Goal: Check status: Check status

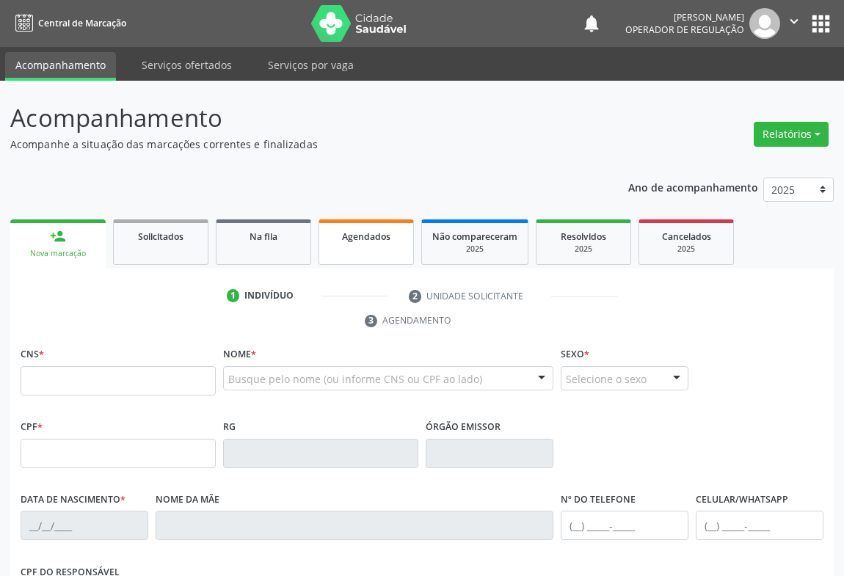
click at [360, 245] on link "Agendados" at bounding box center [366, 243] width 95 height 46
select select "8"
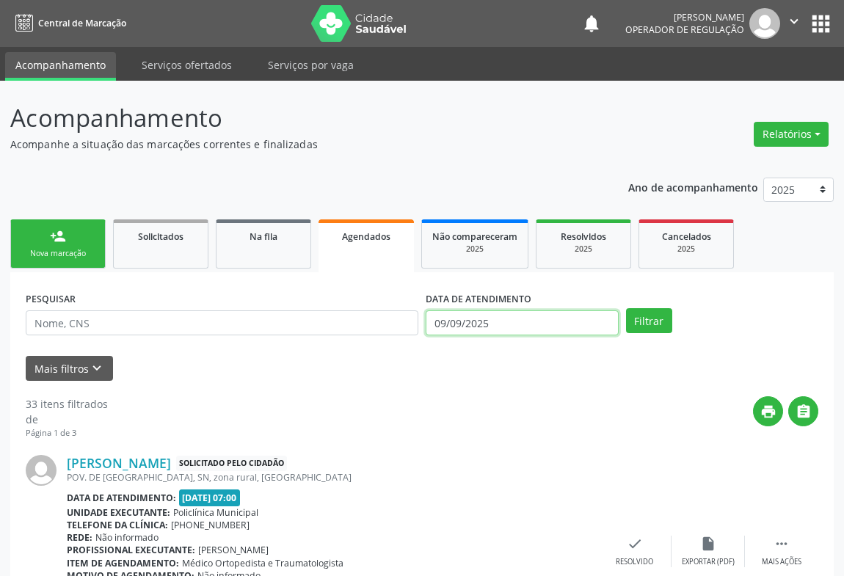
click at [497, 323] on input "09/09/2025" at bounding box center [522, 323] width 193 height 25
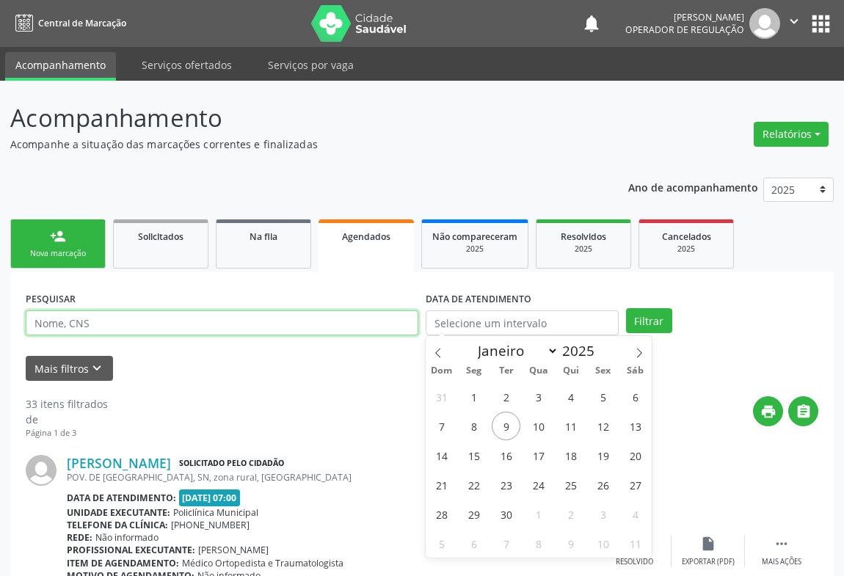
click at [231, 318] on input "text" at bounding box center [222, 323] width 393 height 25
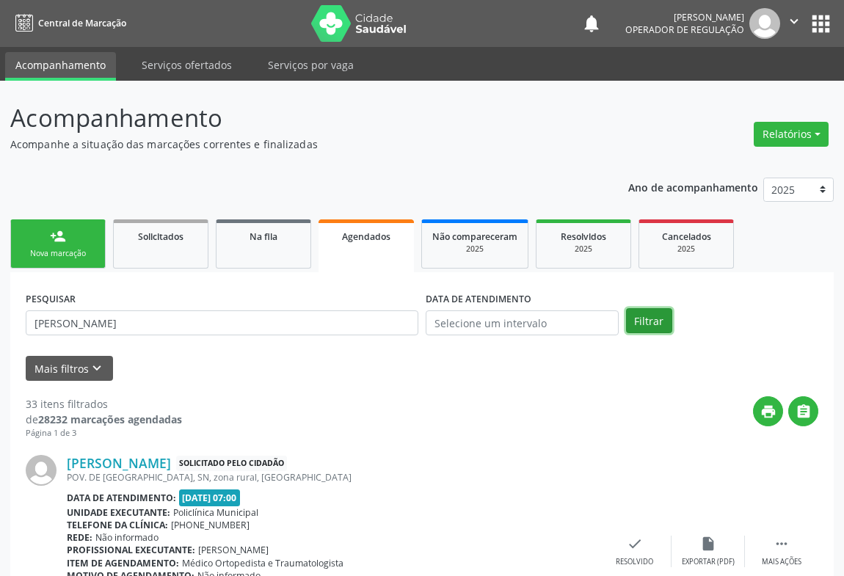
click at [648, 317] on button "Filtrar" at bounding box center [649, 320] width 46 height 25
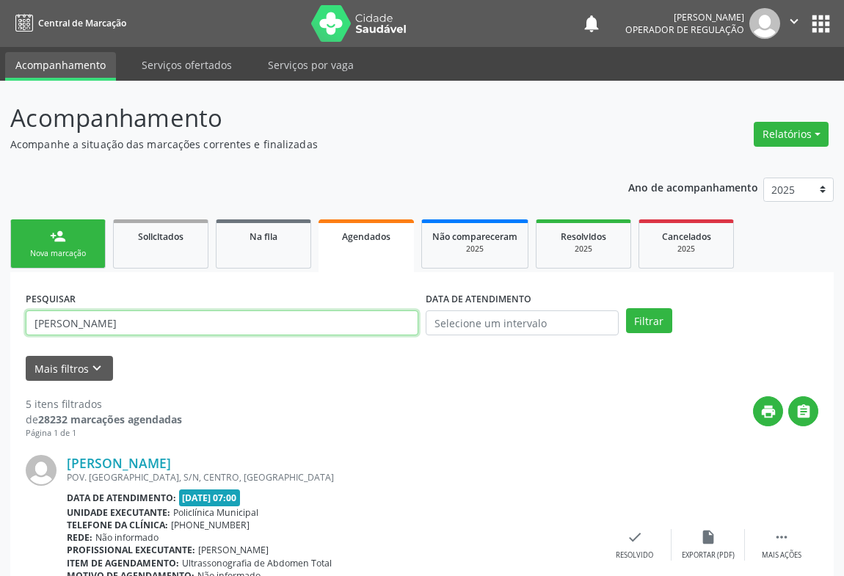
click at [214, 315] on input "[PERSON_NAME]" at bounding box center [222, 323] width 393 height 25
type input "[PERSON_NAME]"
click at [626, 308] on button "Filtrar" at bounding box center [649, 320] width 46 height 25
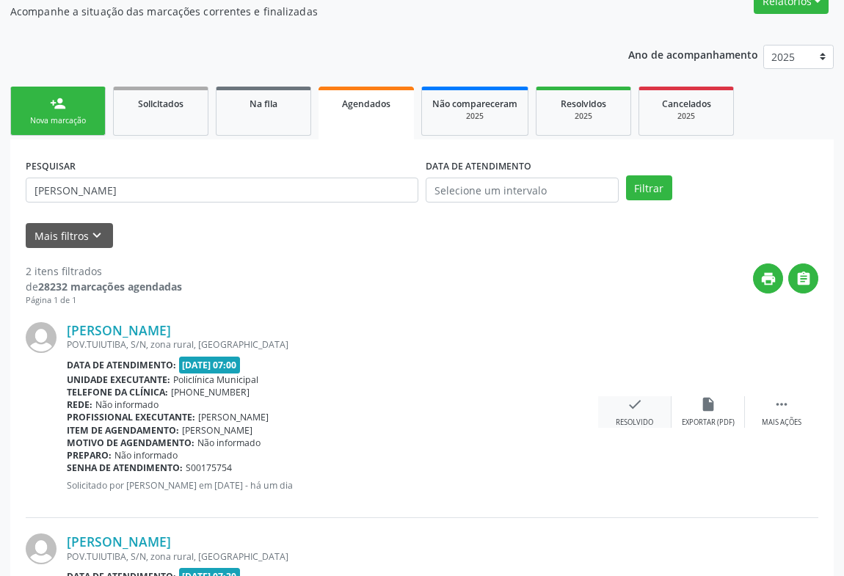
scroll to position [267, 0]
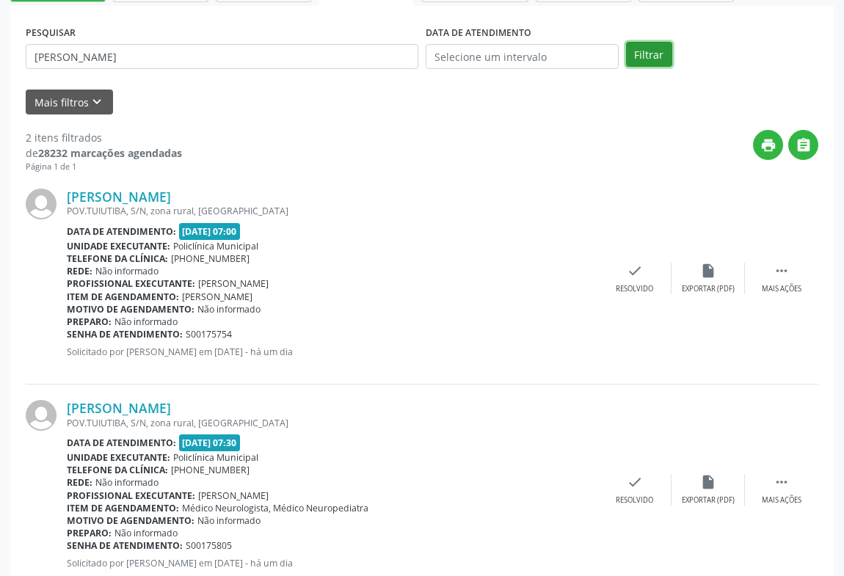
click at [660, 57] on button "Filtrar" at bounding box center [649, 54] width 46 height 25
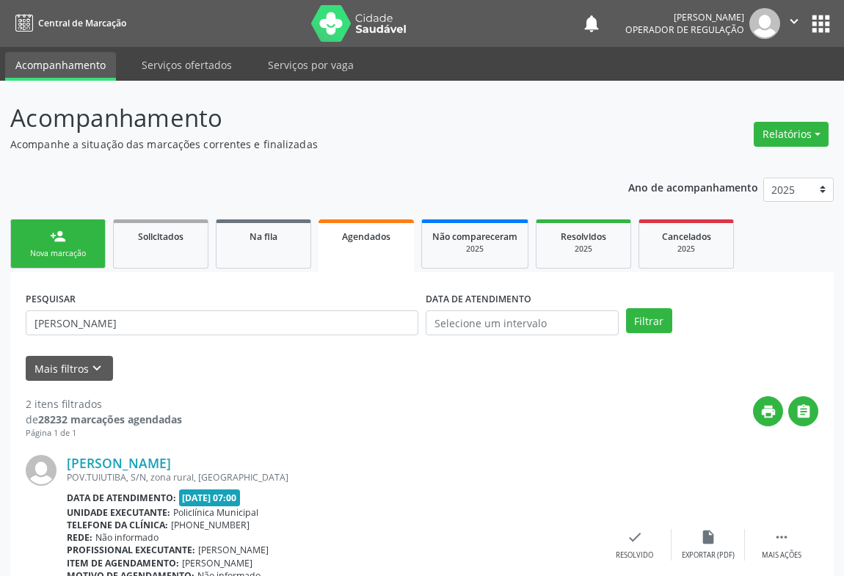
scroll to position [311, 0]
